Goal: Transaction & Acquisition: Purchase product/service

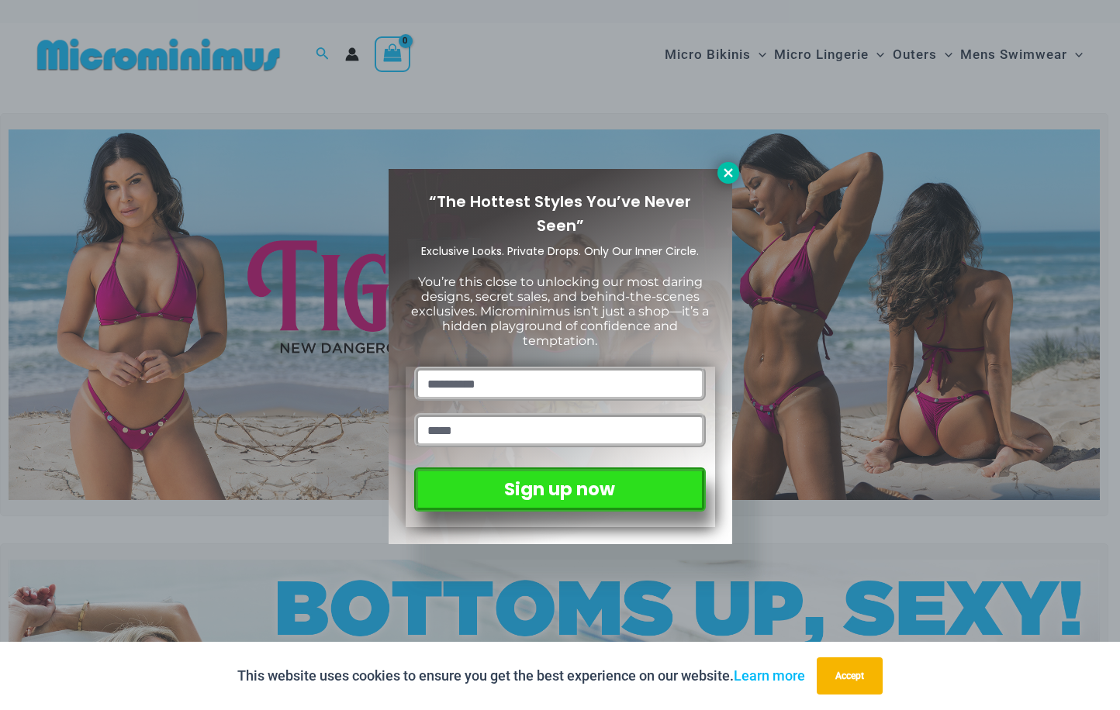
click at [726, 175] on icon at bounding box center [728, 173] width 14 height 14
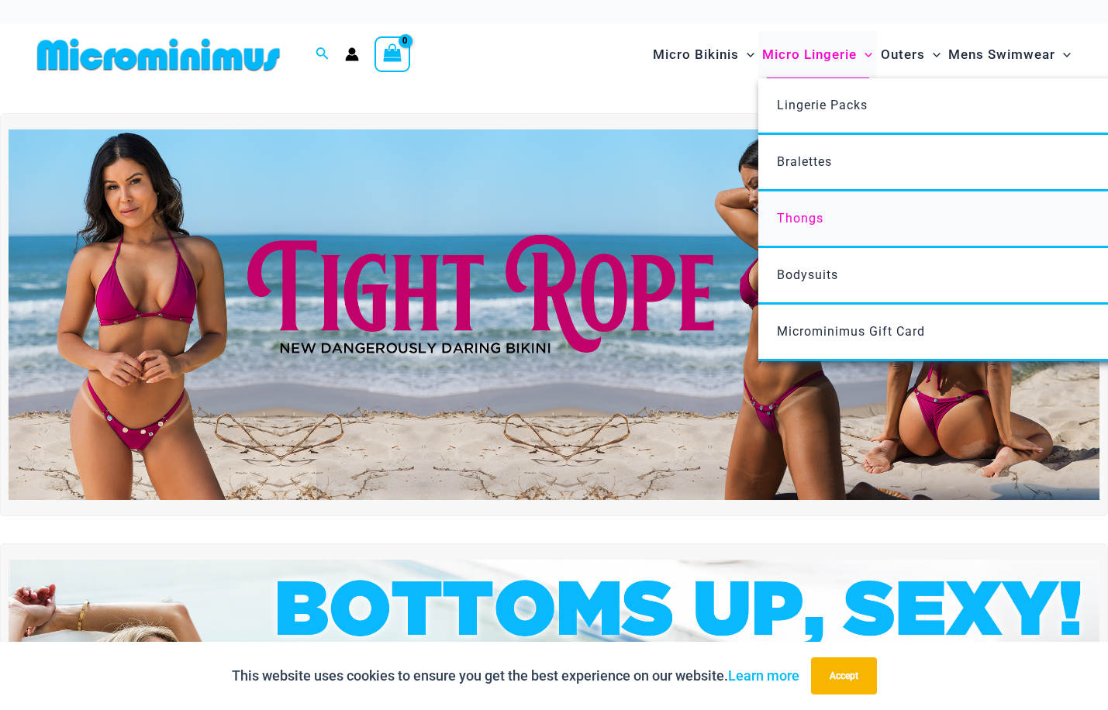
click at [791, 213] on span "Thongs" at bounding box center [800, 218] width 47 height 15
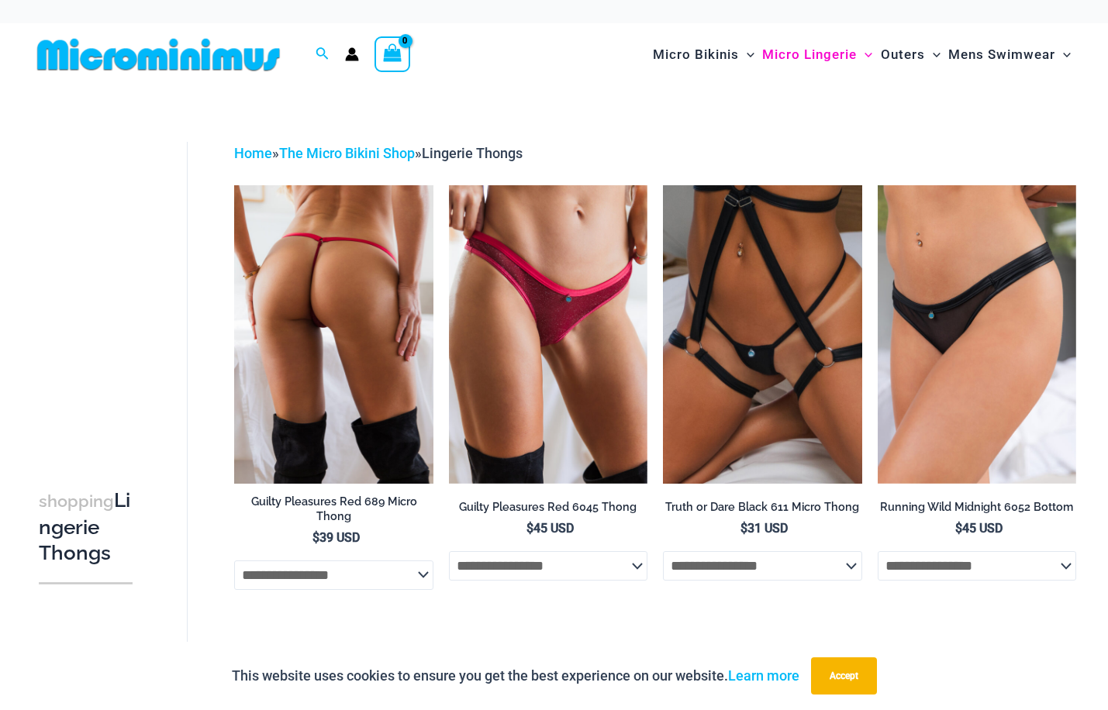
click at [280, 363] on img at bounding box center [333, 334] width 198 height 298
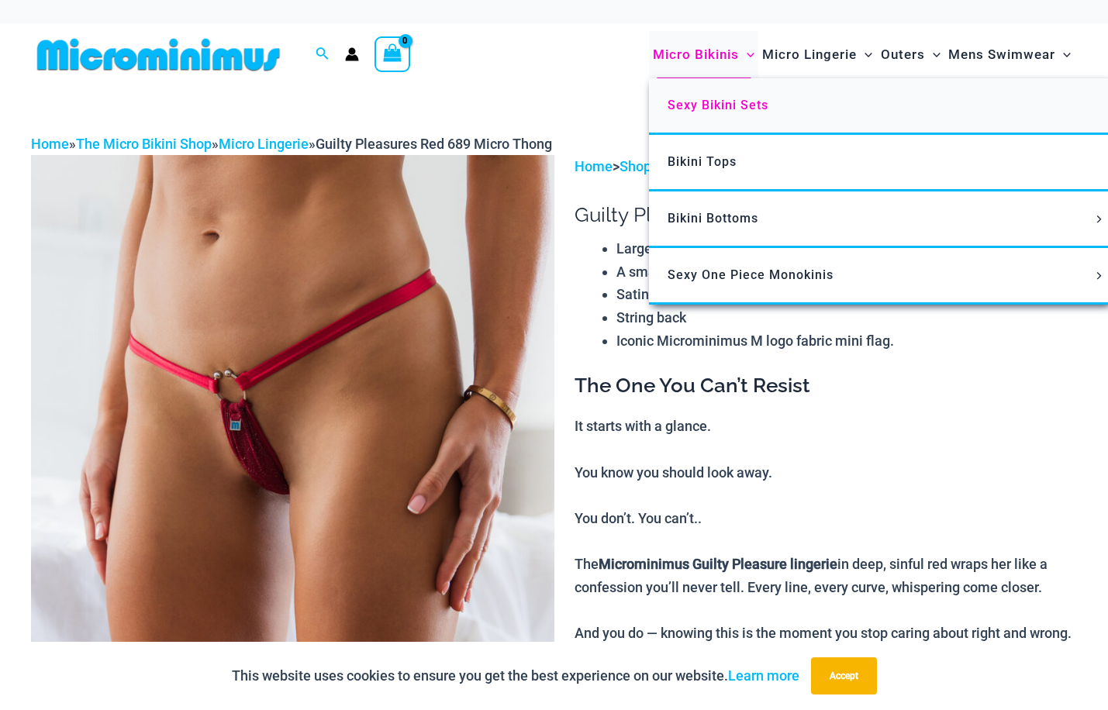
click at [730, 102] on span "Sexy Bikini Sets" at bounding box center [718, 105] width 101 height 15
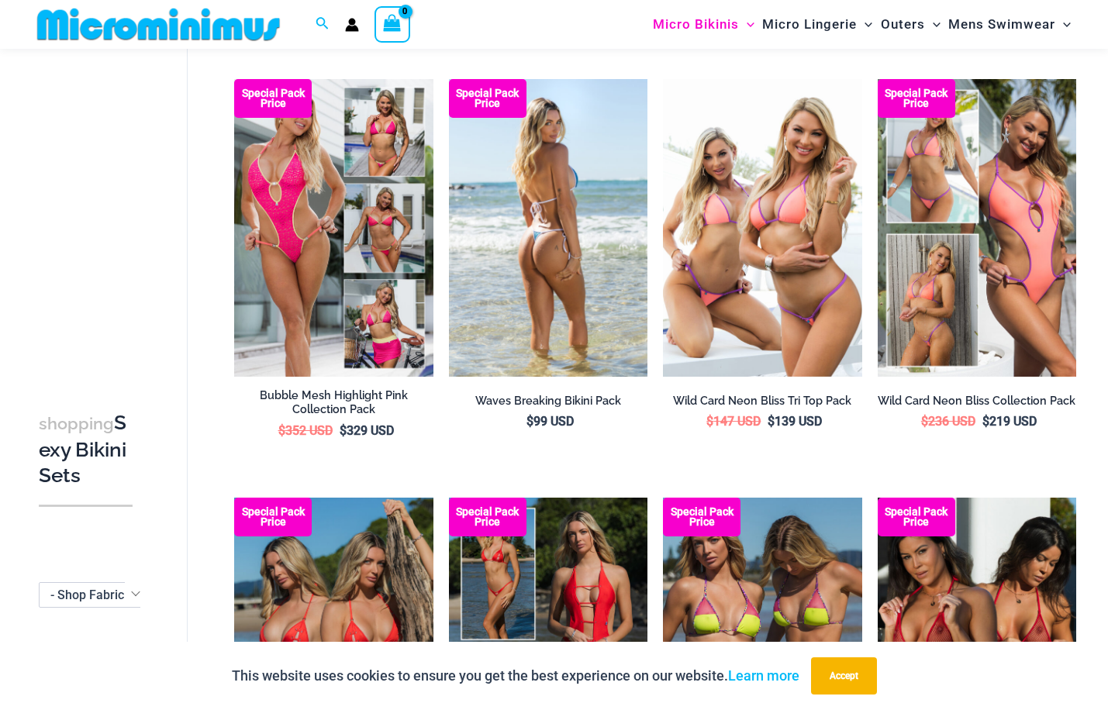
scroll to position [761, 0]
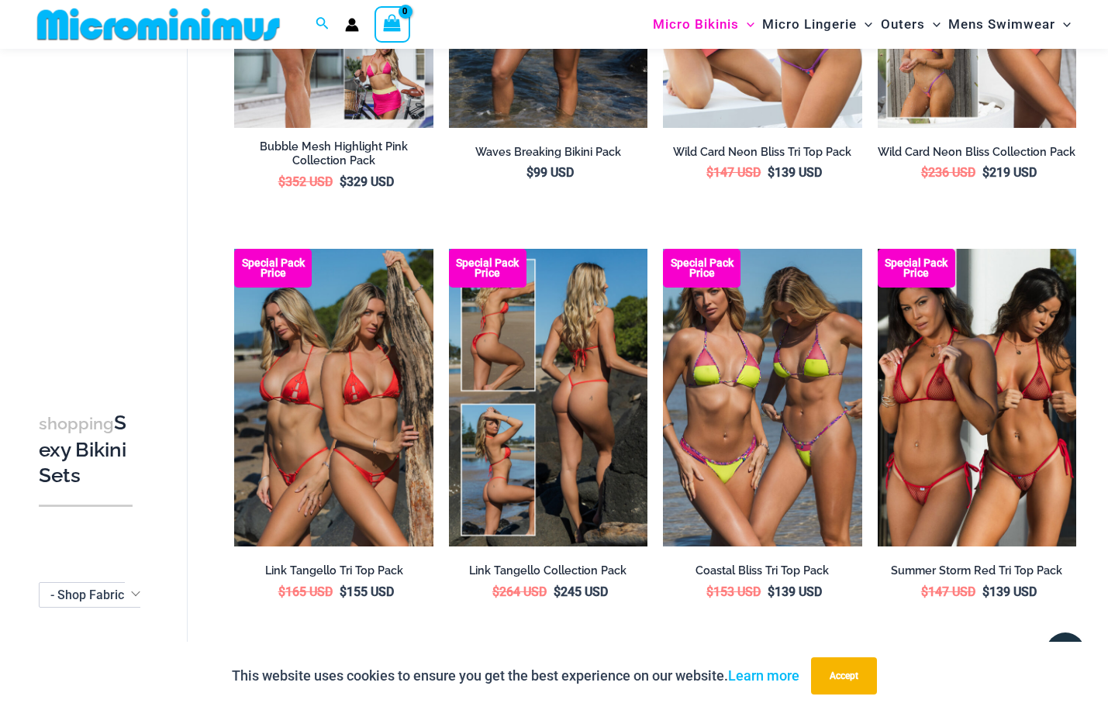
click at [550, 399] on img at bounding box center [548, 398] width 198 height 298
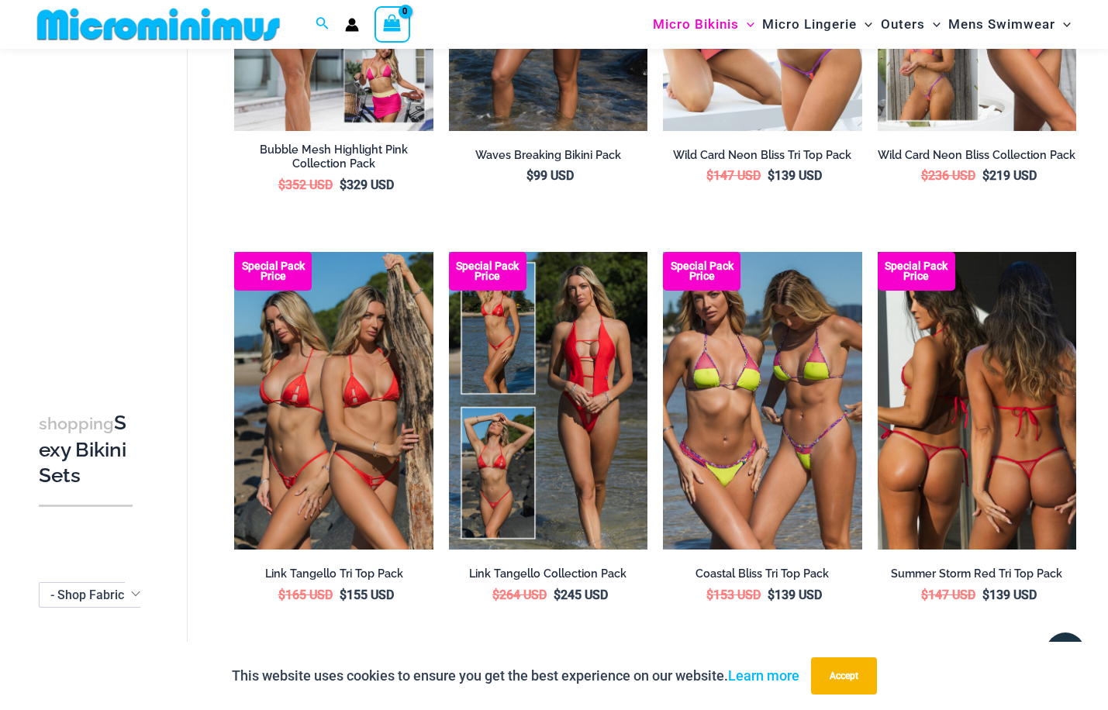
click at [942, 439] on img at bounding box center [977, 401] width 198 height 298
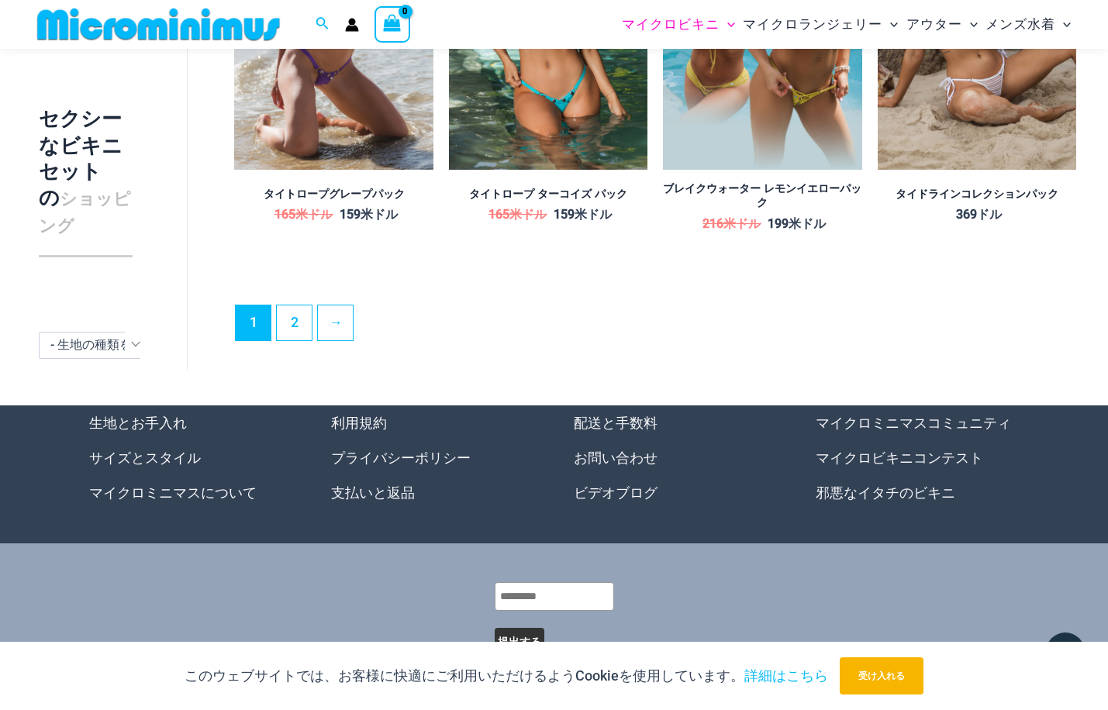
scroll to position [3281, 0]
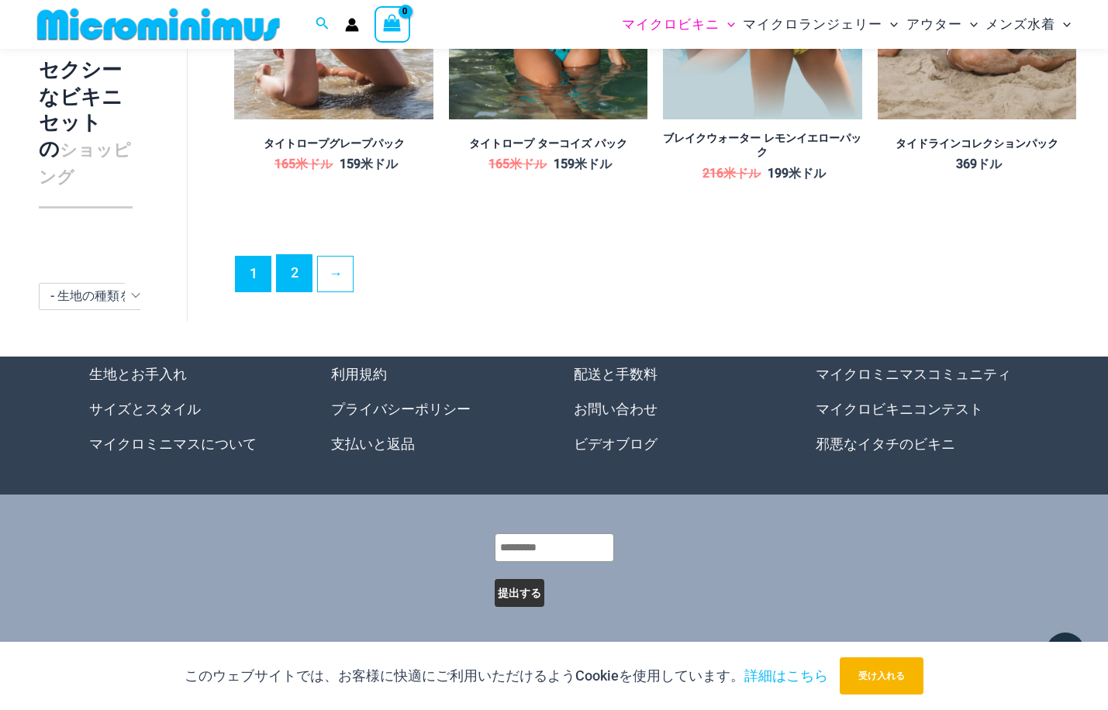
click at [297, 280] on font "2" at bounding box center [295, 272] width 8 height 16
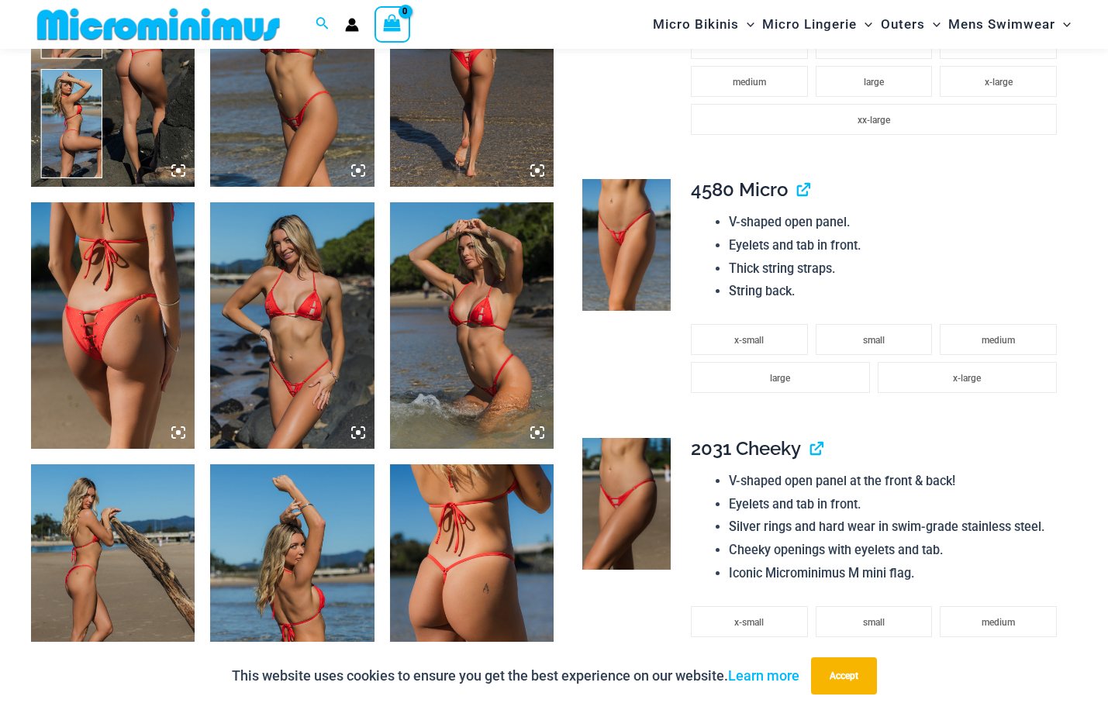
scroll to position [1278, 0]
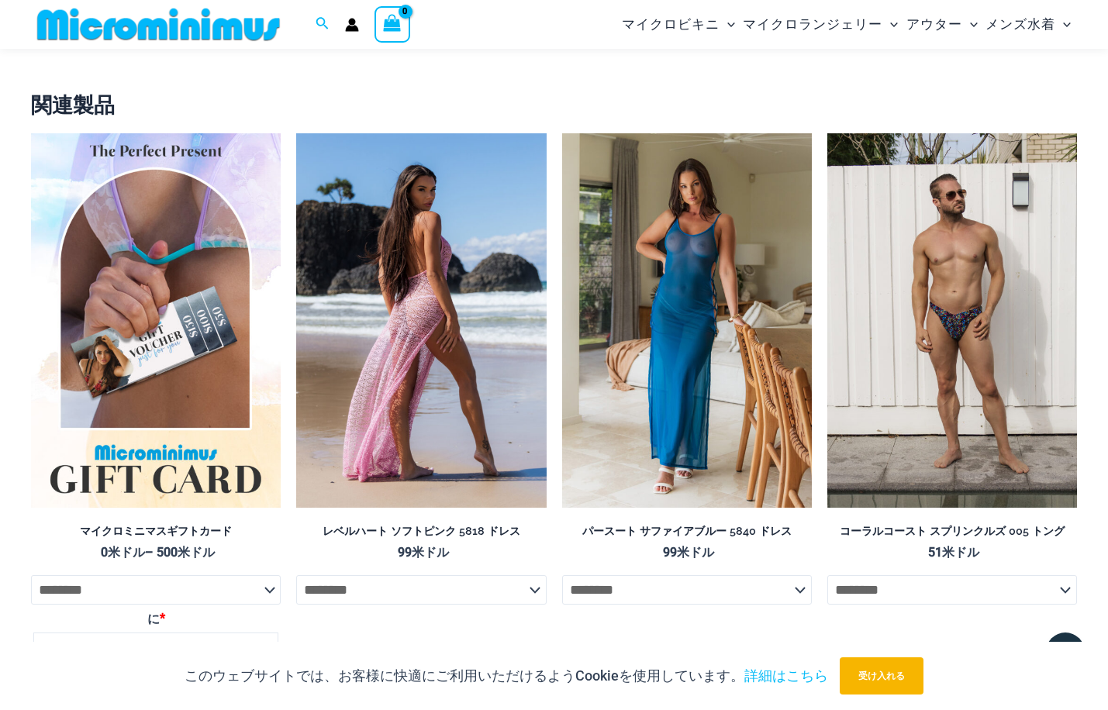
scroll to position [2841, 0]
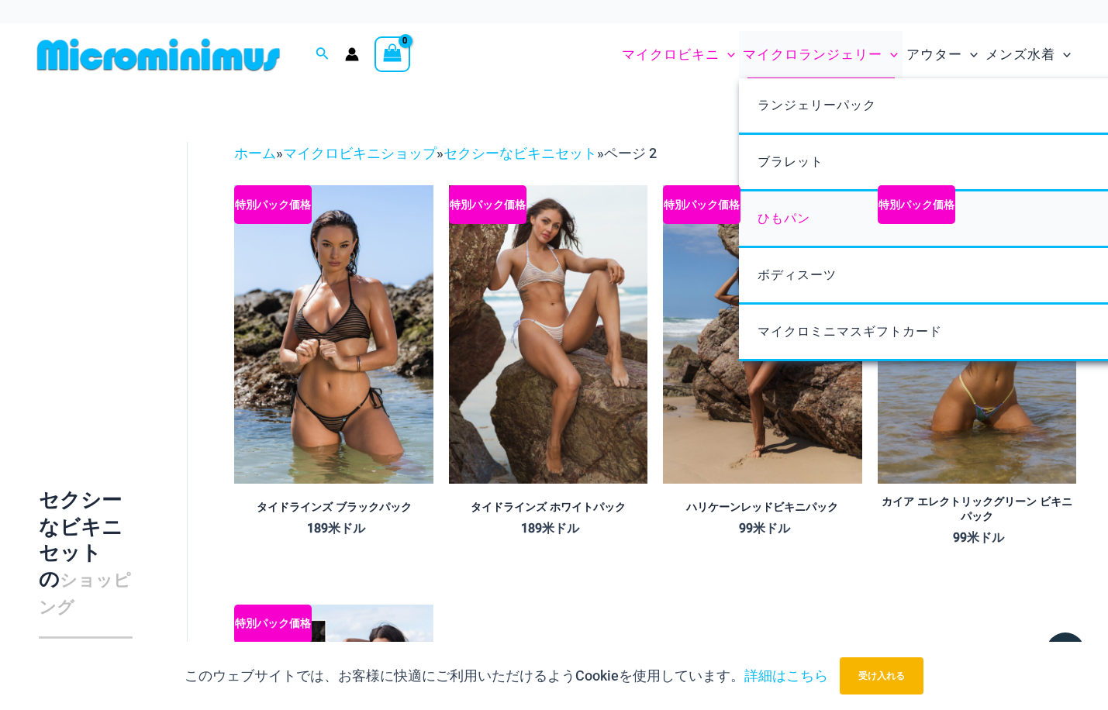
click at [781, 221] on font "ひもパン" at bounding box center [783, 218] width 53 height 15
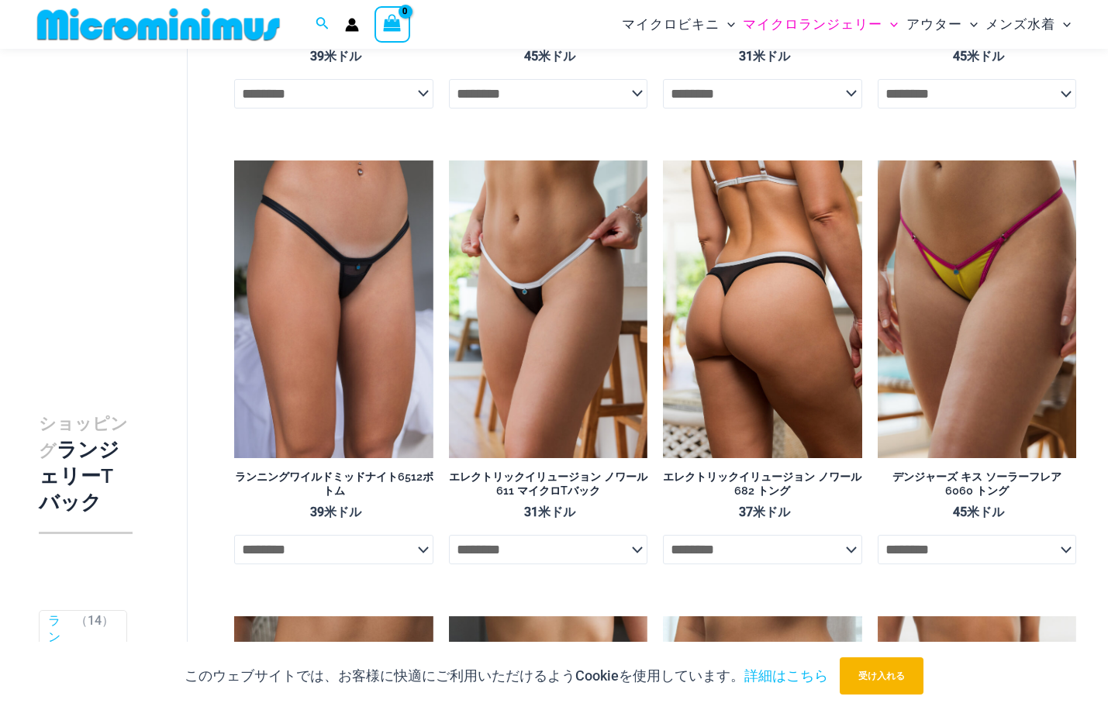
scroll to position [503, 0]
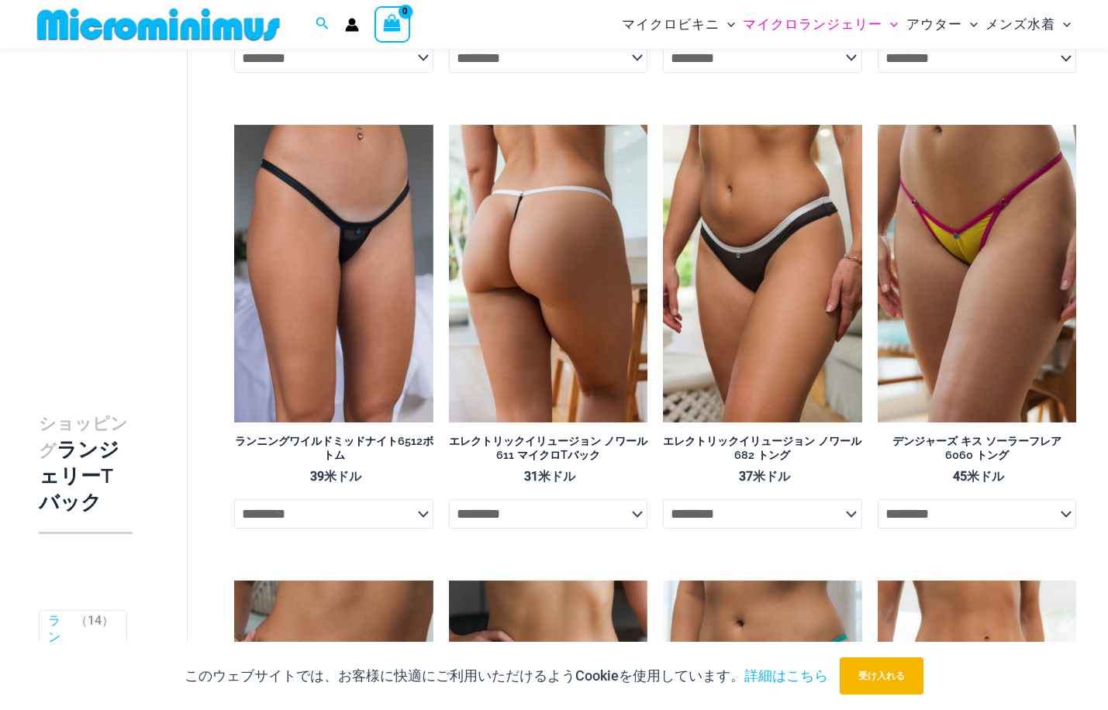
click at [526, 342] on img at bounding box center [548, 274] width 198 height 298
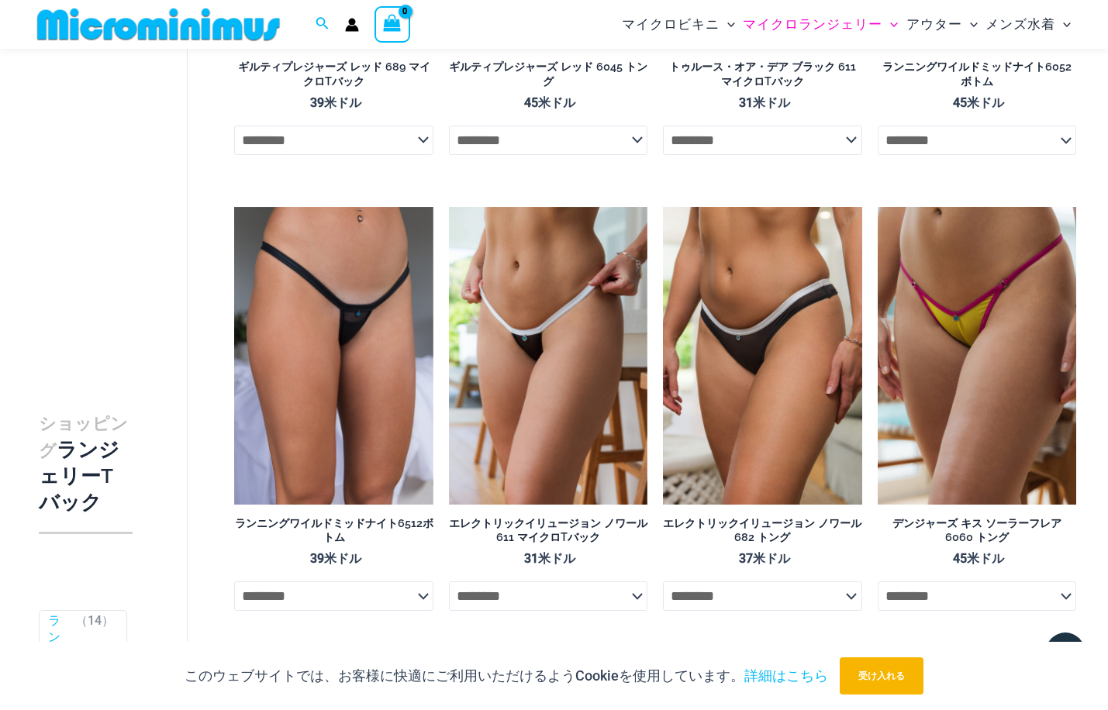
scroll to position [0, 0]
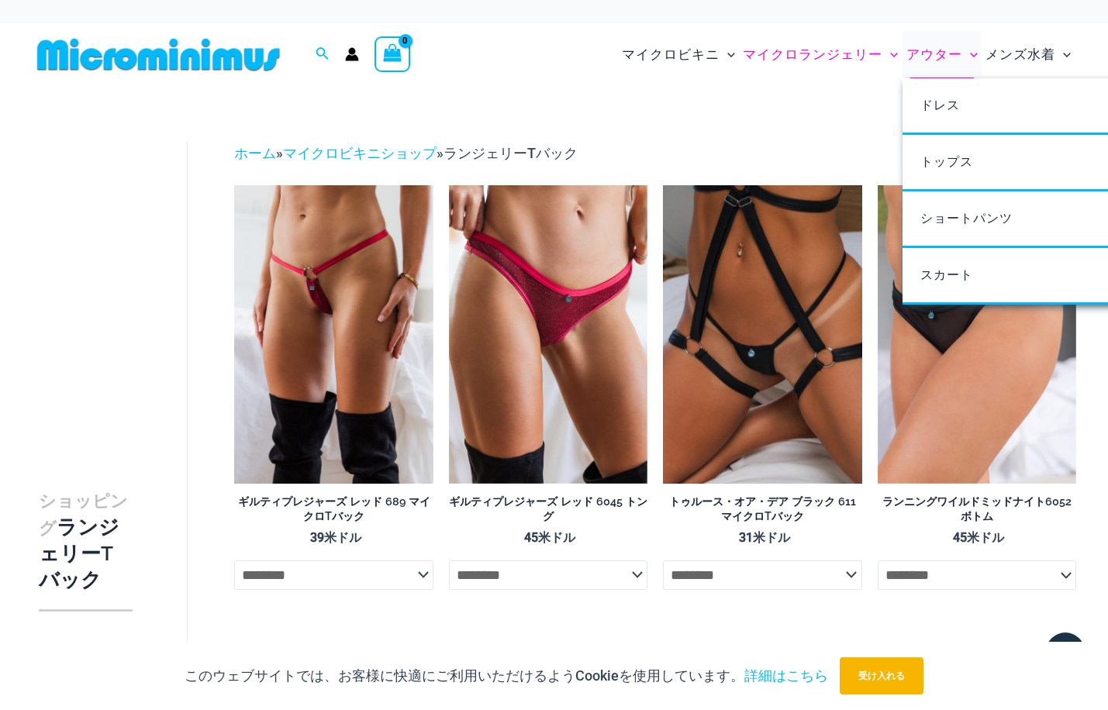
click at [926, 54] on font "アウター" at bounding box center [934, 55] width 56 height 16
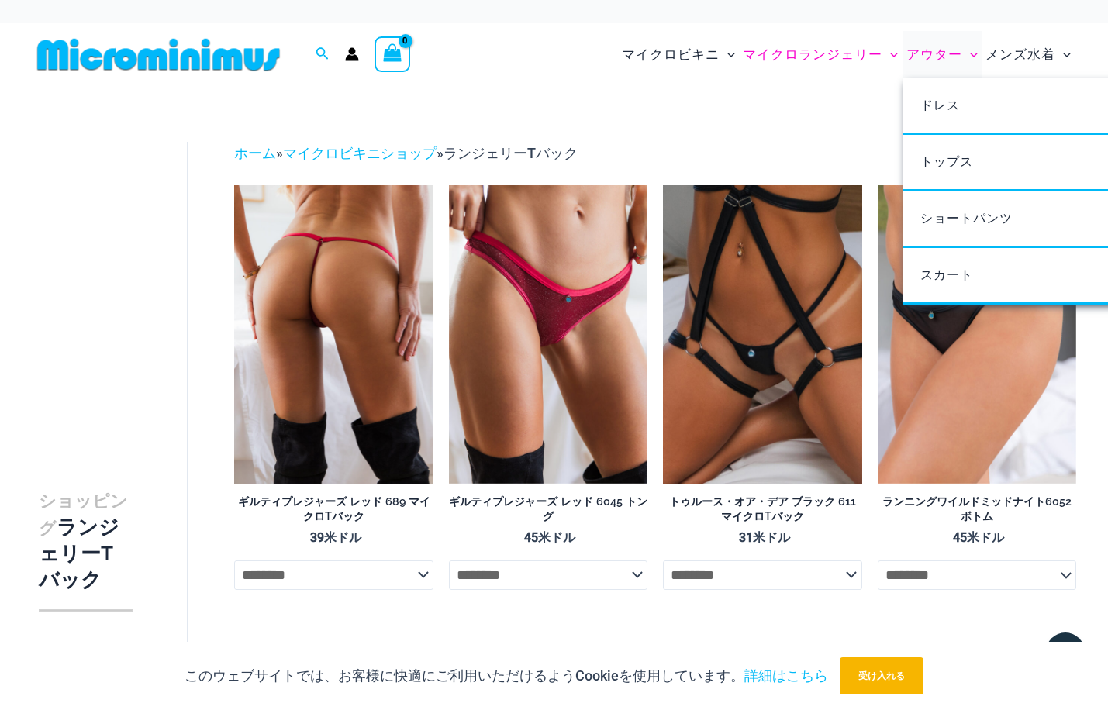
click at [416, 578] on select "******** *** **" at bounding box center [333, 575] width 198 height 29
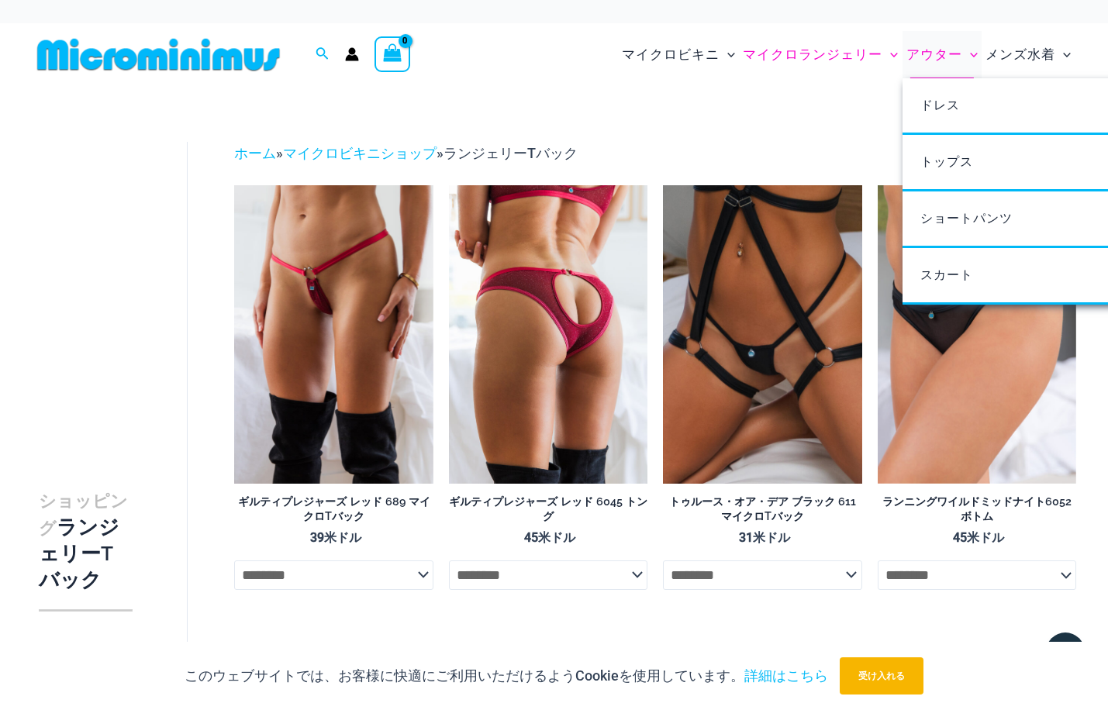
click at [632, 578] on select "******** ***** *** **** *** **" at bounding box center [548, 575] width 198 height 29
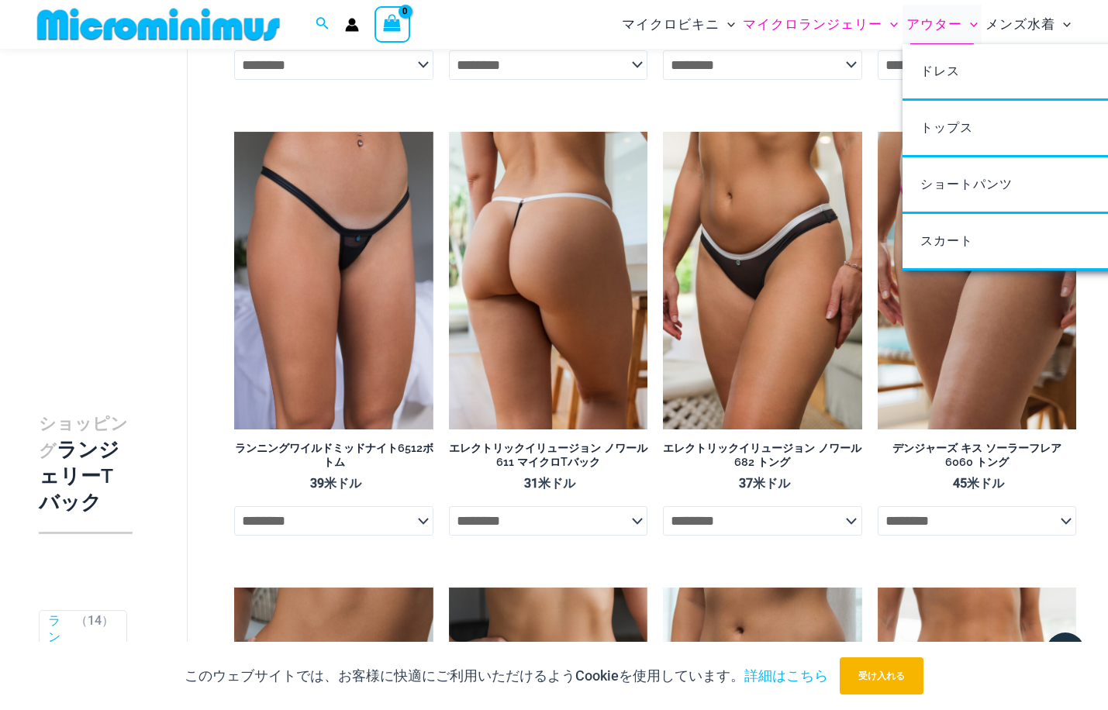
scroll to position [503, 0]
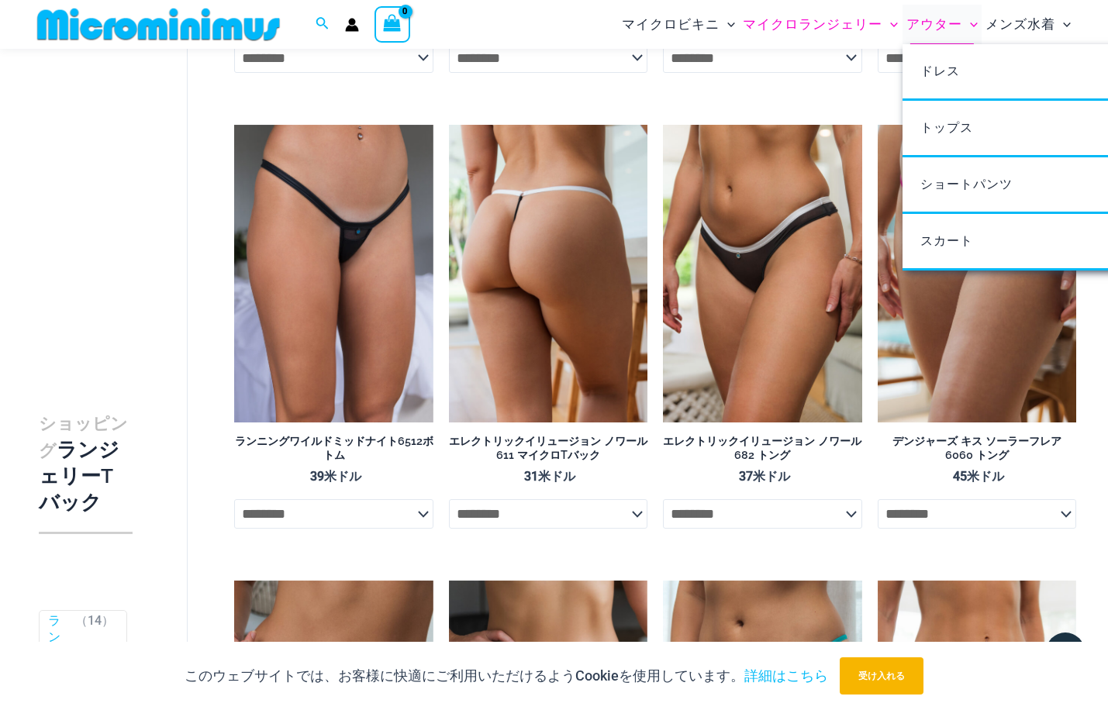
click at [635, 524] on select "******** ***** *** **** *** **" at bounding box center [548, 513] width 198 height 29
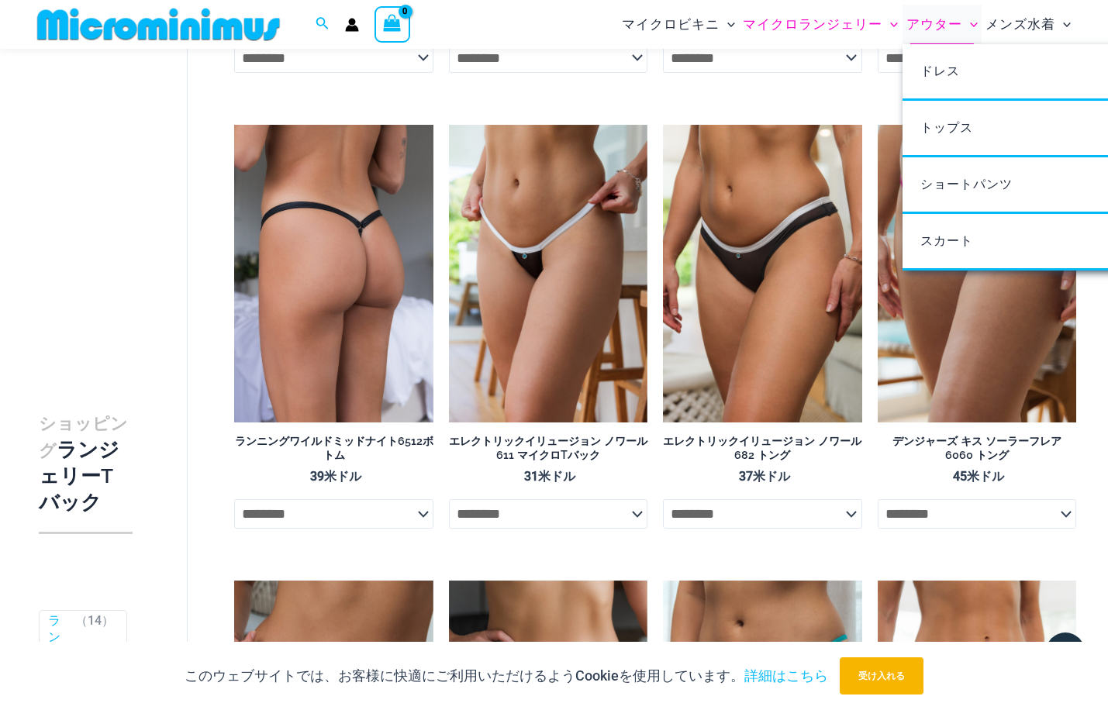
click at [430, 523] on select "******** ***** *** **** *** **" at bounding box center [333, 513] width 198 height 29
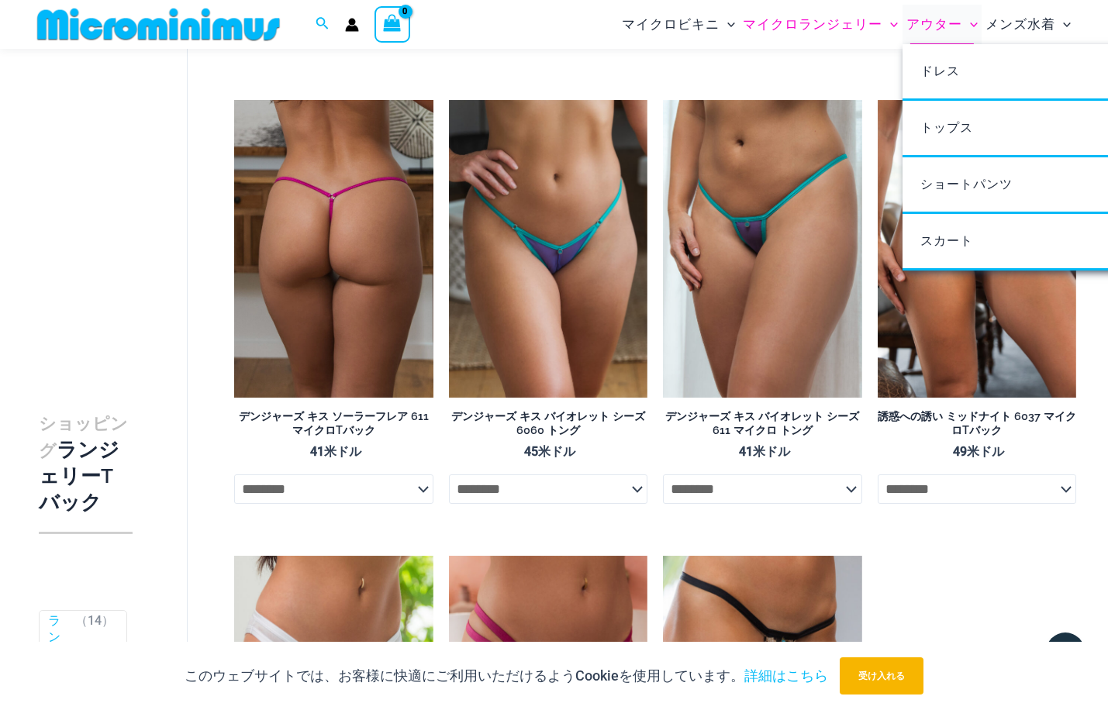
scroll to position [1020, 0]
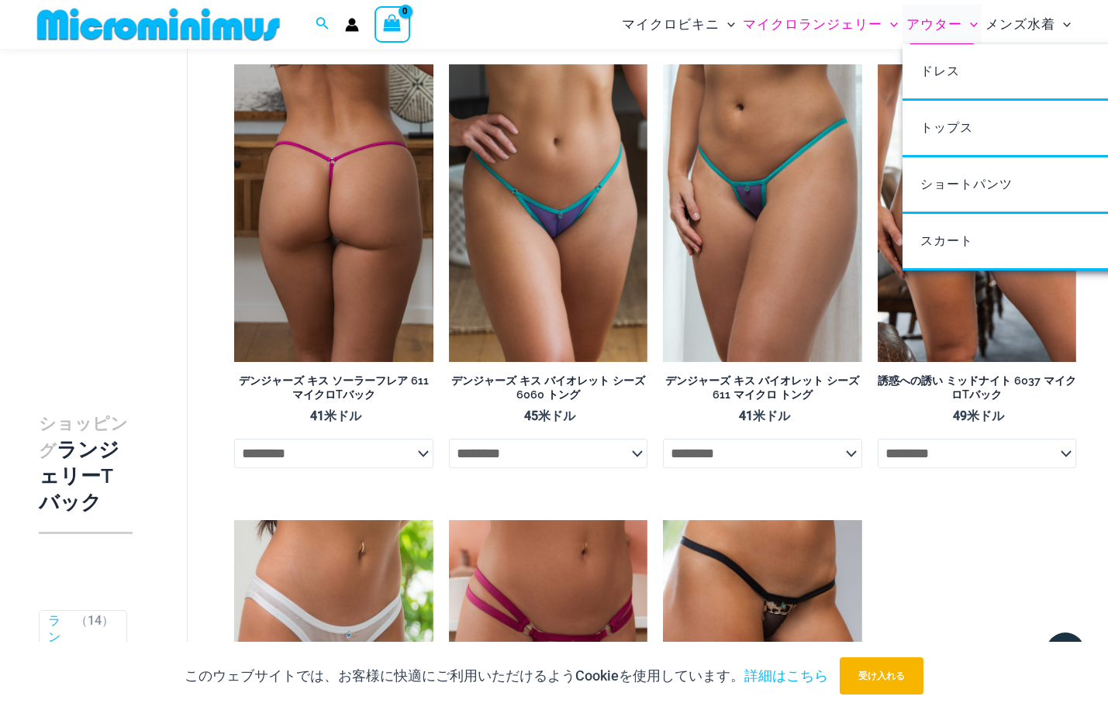
click at [420, 467] on select "******** ***** *** **** *** **" at bounding box center [333, 453] width 198 height 29
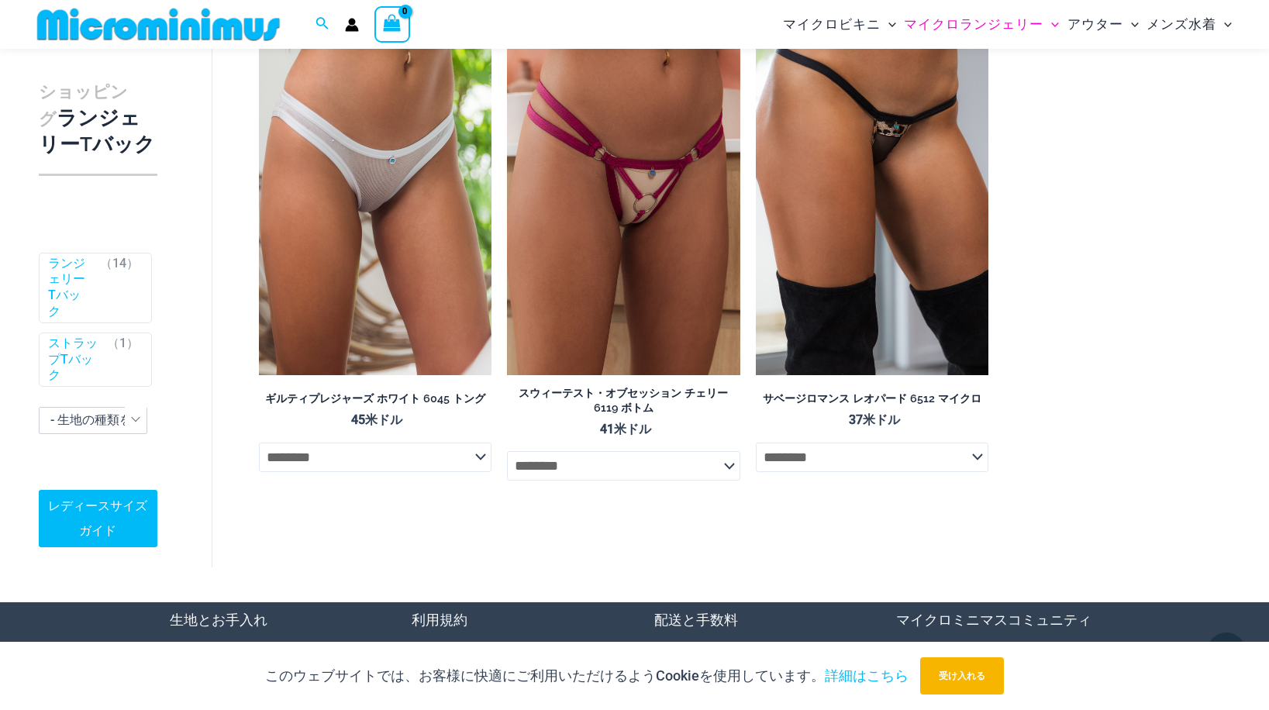
scroll to position [368, 0]
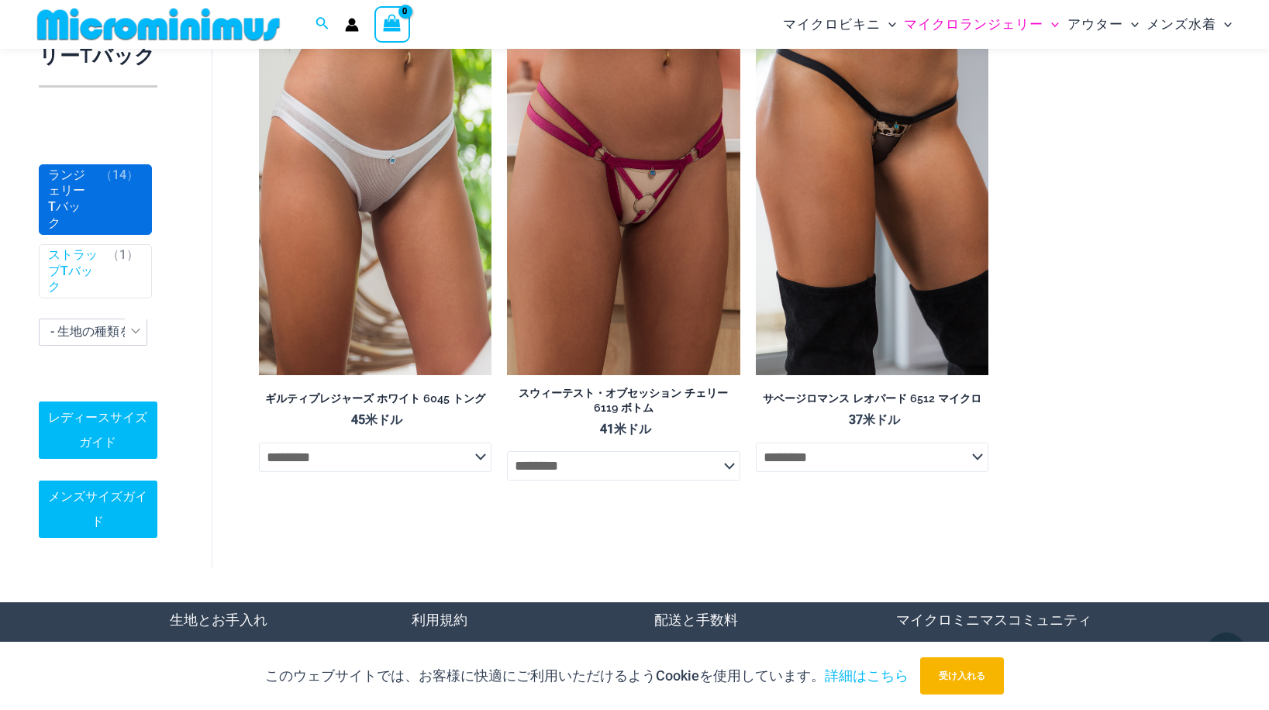
click at [87, 215] on span "ランジェリーTバック （ 14 ）" at bounding box center [96, 199] width 112 height 69
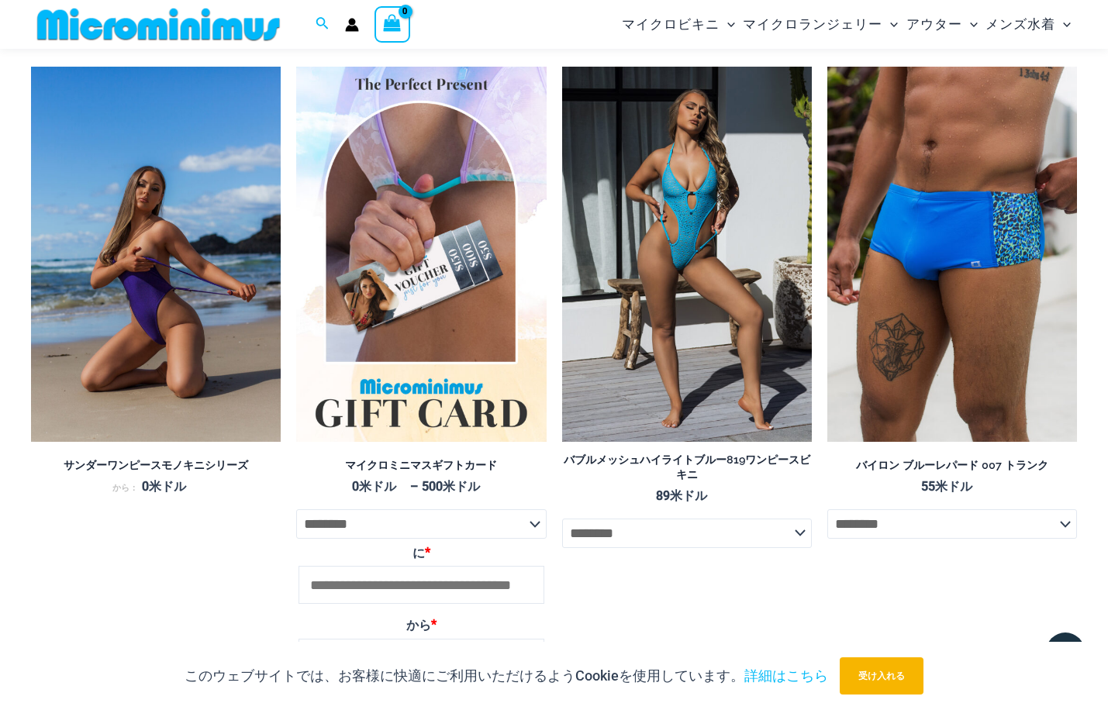
scroll to position [3346, 0]
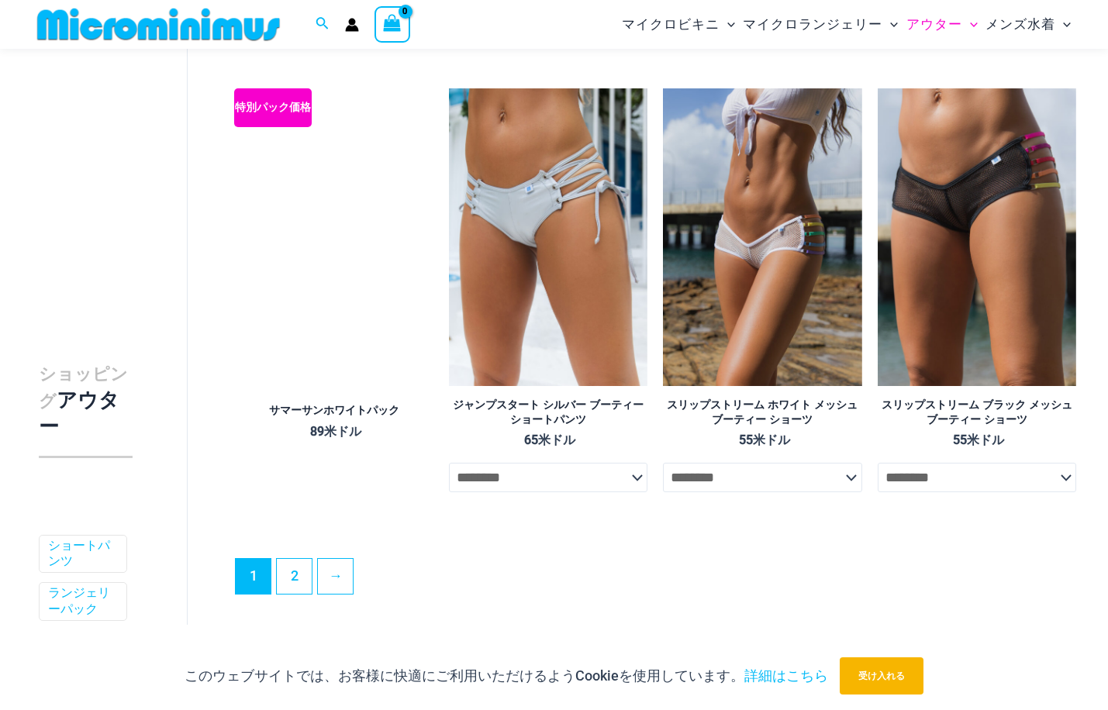
scroll to position [3392, 0]
